Goal: Task Accomplishment & Management: Manage account settings

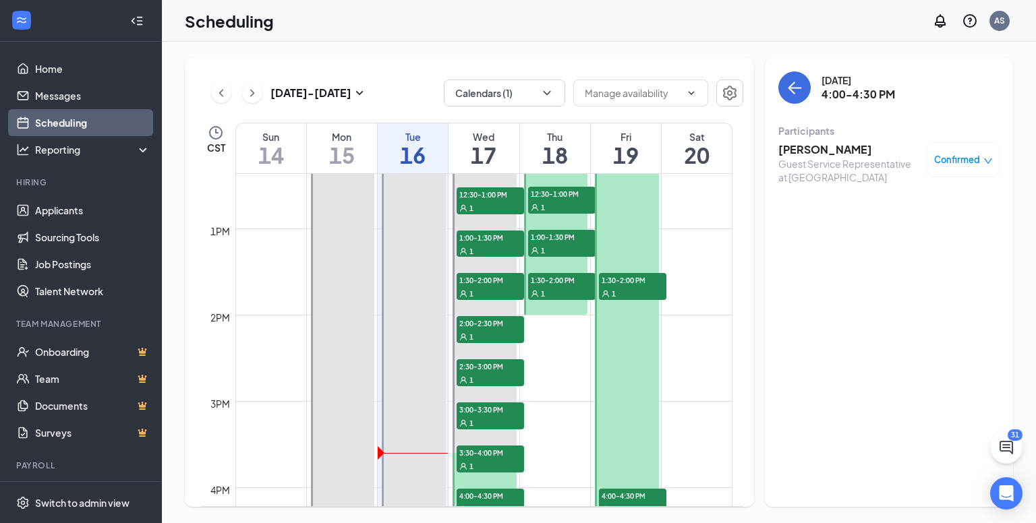
scroll to position [1000, 0]
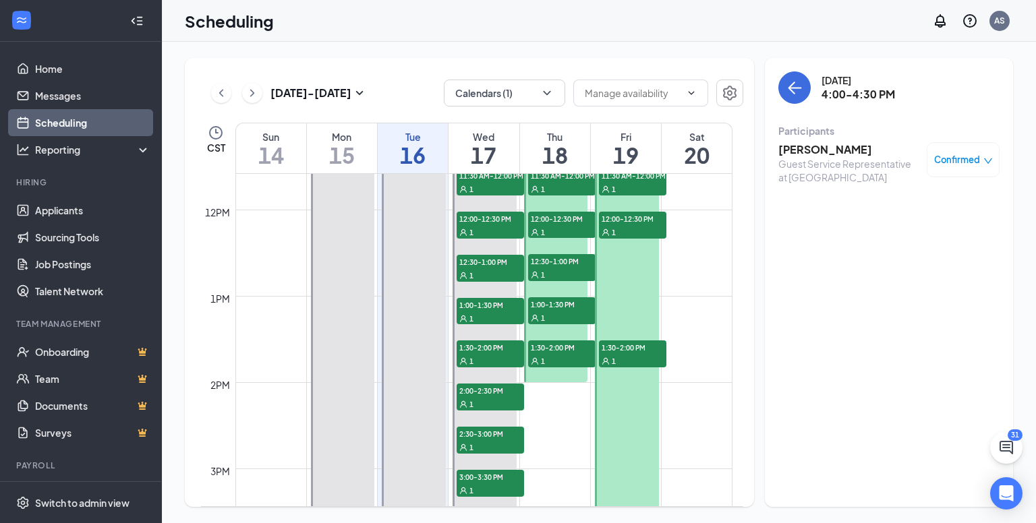
click at [477, 15] on div "Scheduling AS" at bounding box center [599, 21] width 874 height 42
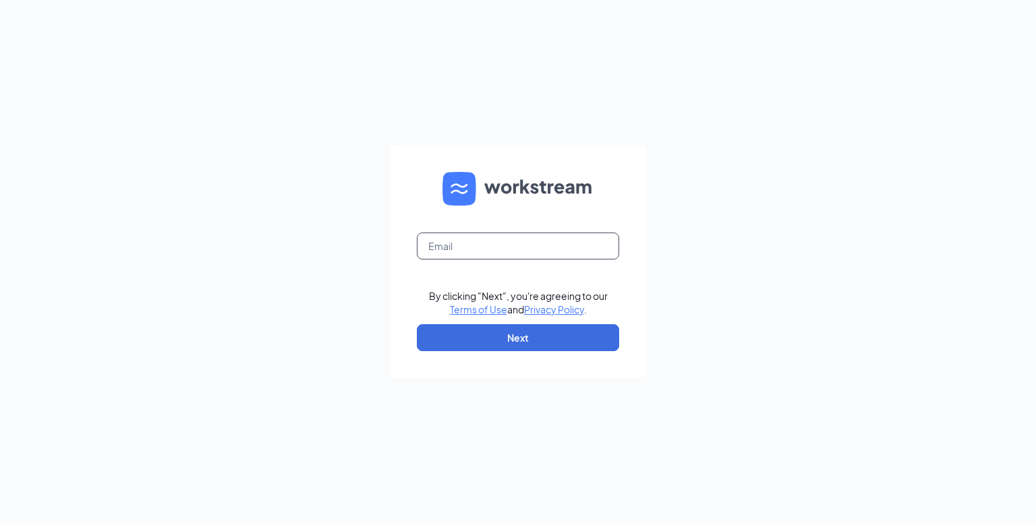
click at [488, 247] on input "text" at bounding box center [518, 246] width 202 height 27
type input "amber.steinhauser.nbc@gmail.com"
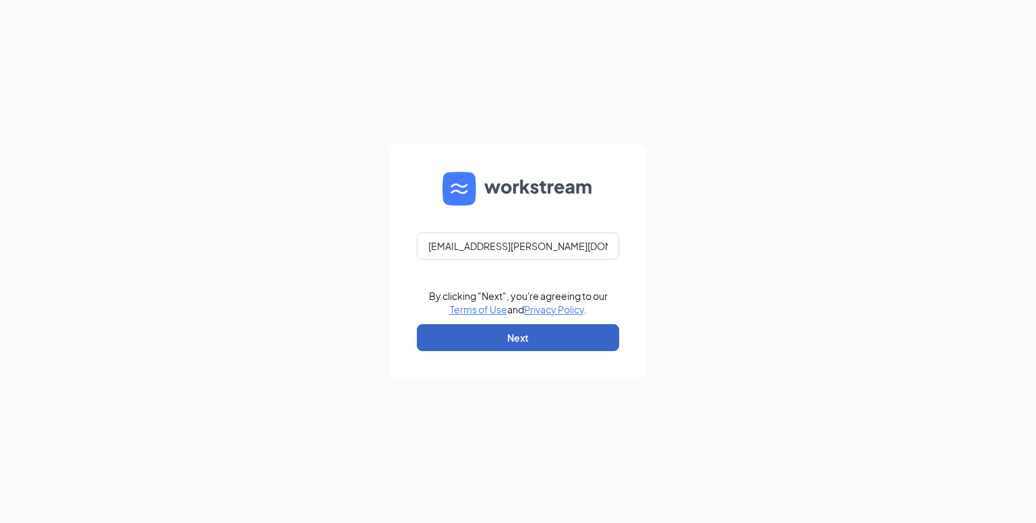
drag, startPoint x: 472, startPoint y: 332, endPoint x: 472, endPoint y: 324, distance: 7.4
click at [471, 331] on button "Next" at bounding box center [518, 337] width 202 height 27
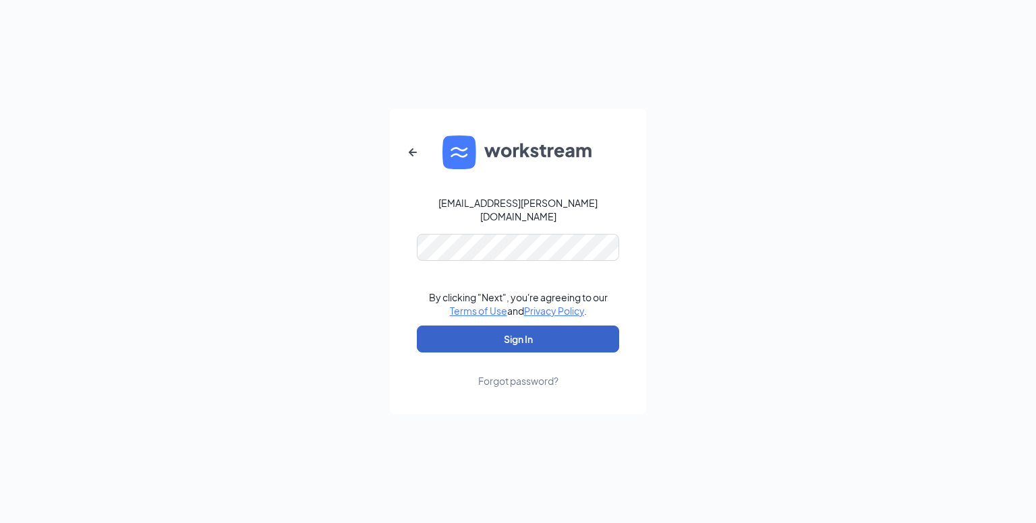
drag, startPoint x: 465, startPoint y: 327, endPoint x: 455, endPoint y: 339, distance: 14.8
click at [464, 327] on button "Sign In" at bounding box center [518, 339] width 202 height 27
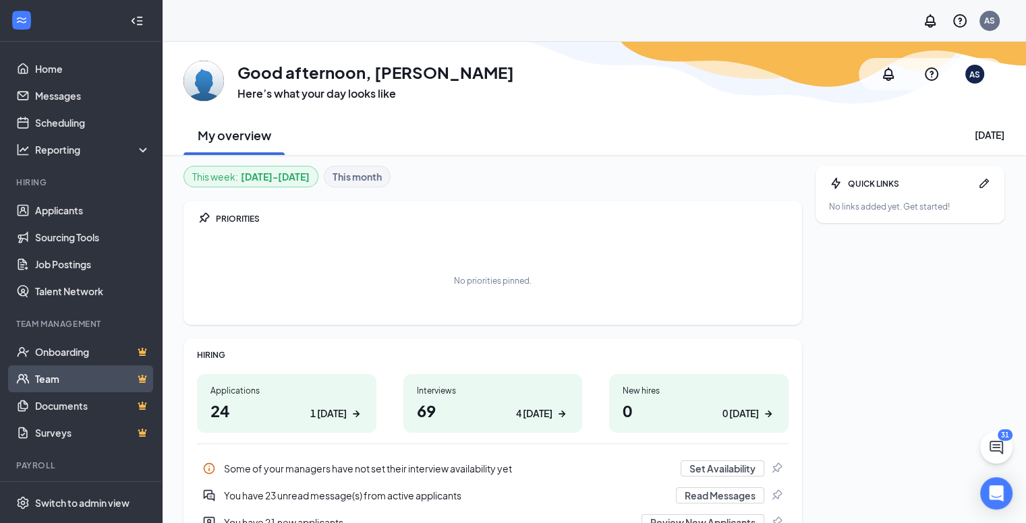
click at [96, 377] on link "Team" at bounding box center [92, 378] width 115 height 27
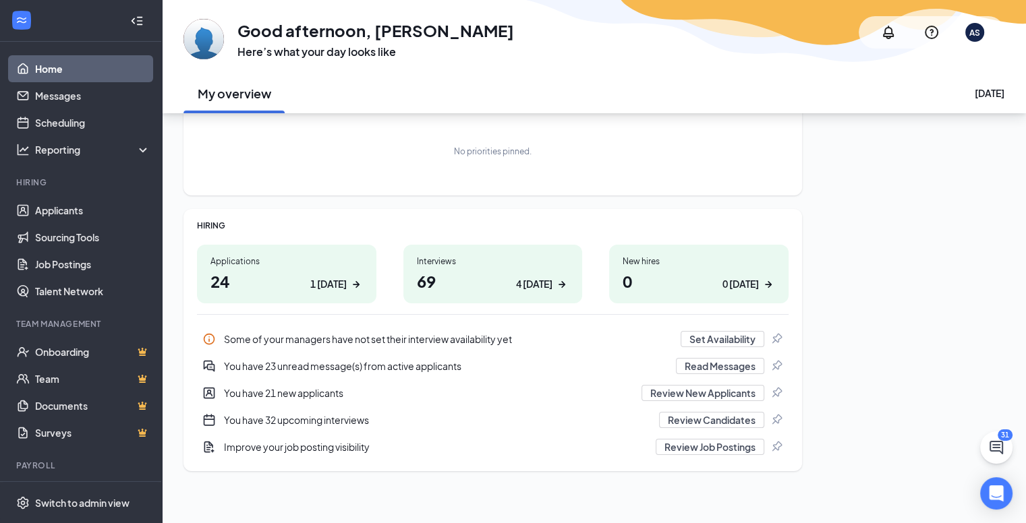
scroll to position [89, 0]
click at [723, 335] on button "Set Availability" at bounding box center [722, 338] width 84 height 16
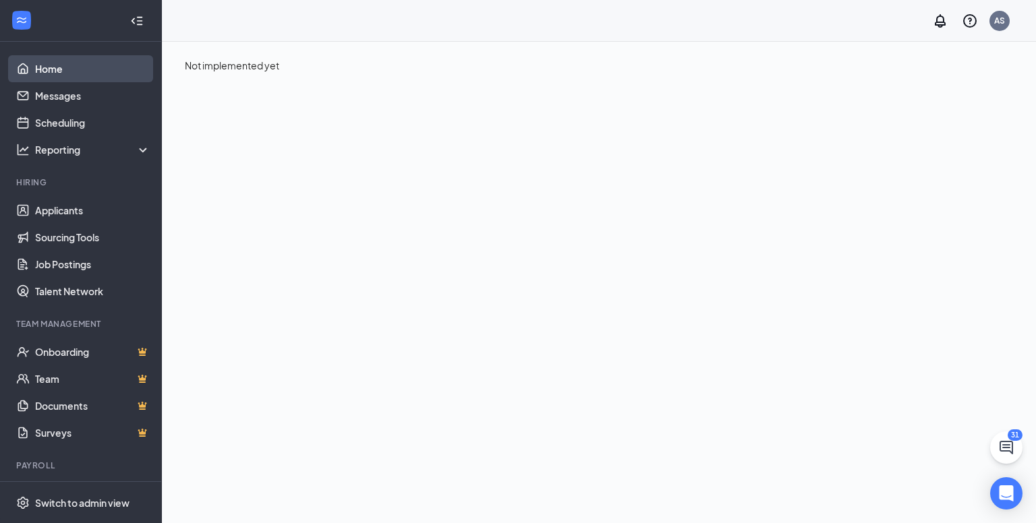
click at [45, 59] on link "Home" at bounding box center [92, 68] width 115 height 27
